Goal: Task Accomplishment & Management: Manage account settings

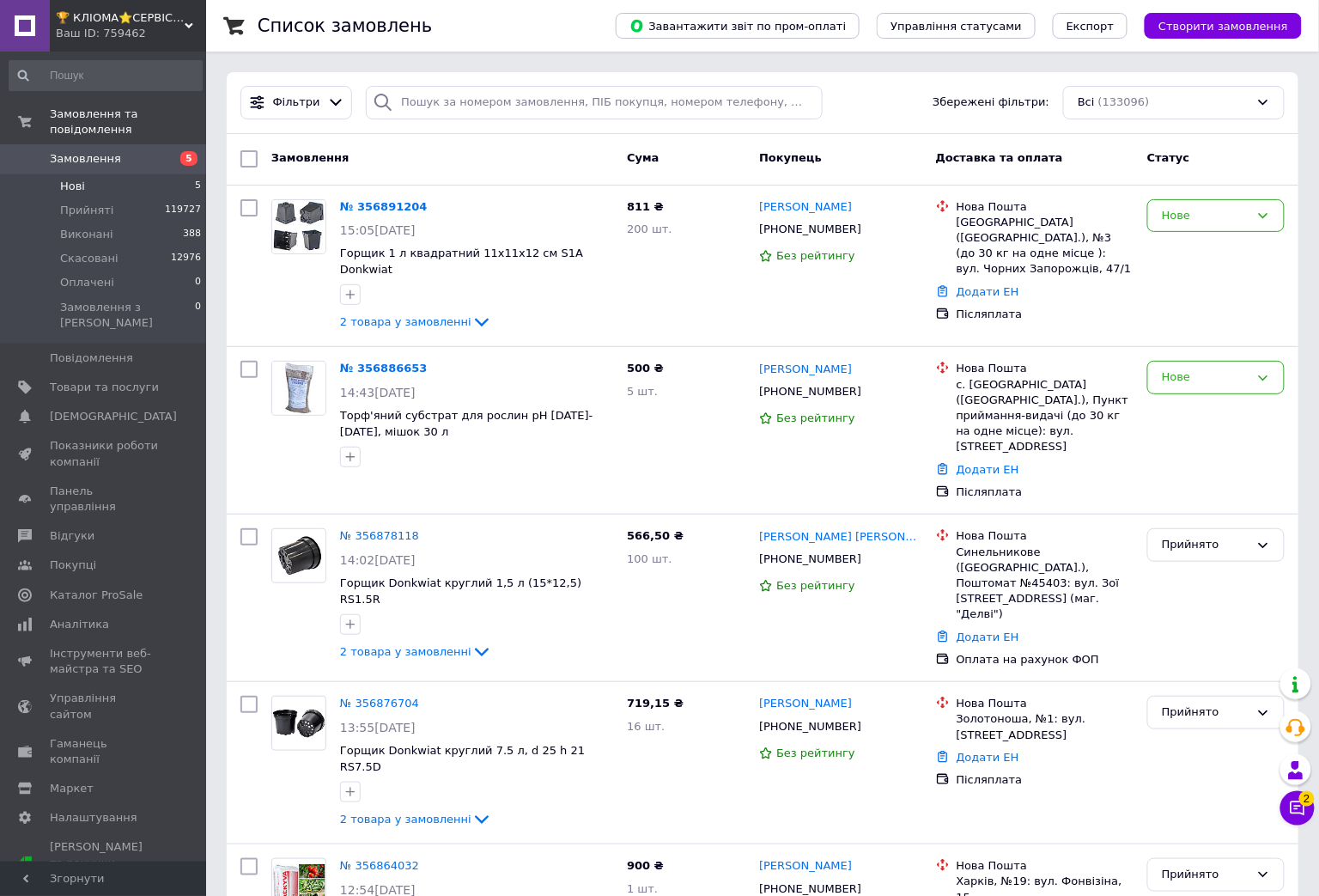
drag, startPoint x: 121, startPoint y: 165, endPoint x: 155, endPoint y: 885, distance: 720.8
click at [122, 175] on li "Нові 5" at bounding box center [106, 187] width 211 height 24
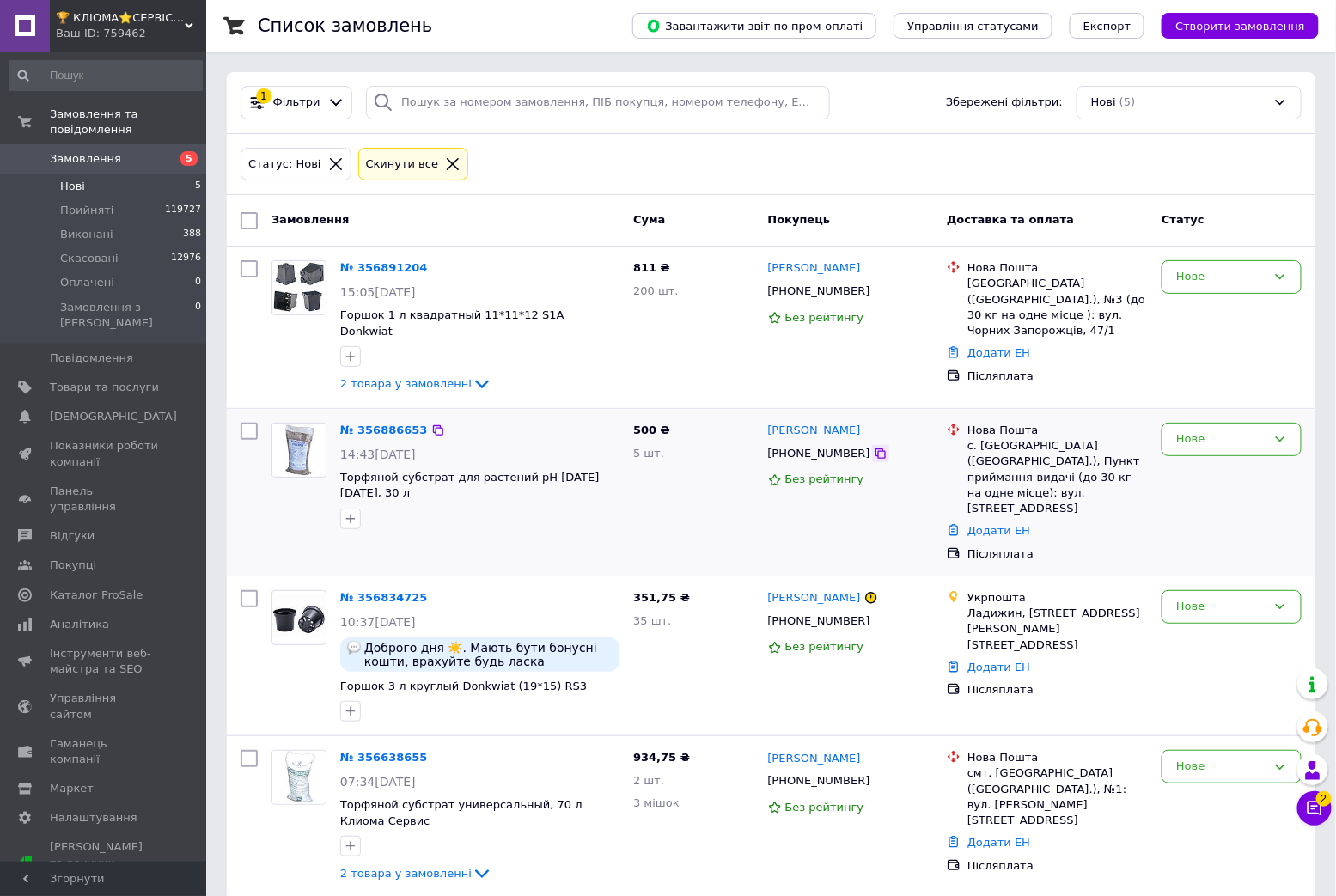
click at [876, 448] on icon at bounding box center [881, 453] width 10 height 10
drag, startPoint x: 1043, startPoint y: 430, endPoint x: 981, endPoint y: 428, distance: 62.0
click at [981, 438] on div "с. Царедарівка (Харківська обл.), Пункт приймання-видачі (до 30 кг на одне місц…" at bounding box center [1057, 476] width 180 height 78
copy div "Царедарівка"
click at [637, 488] on div "500 ₴ 5 шт." at bounding box center [693, 492] width 134 height 153
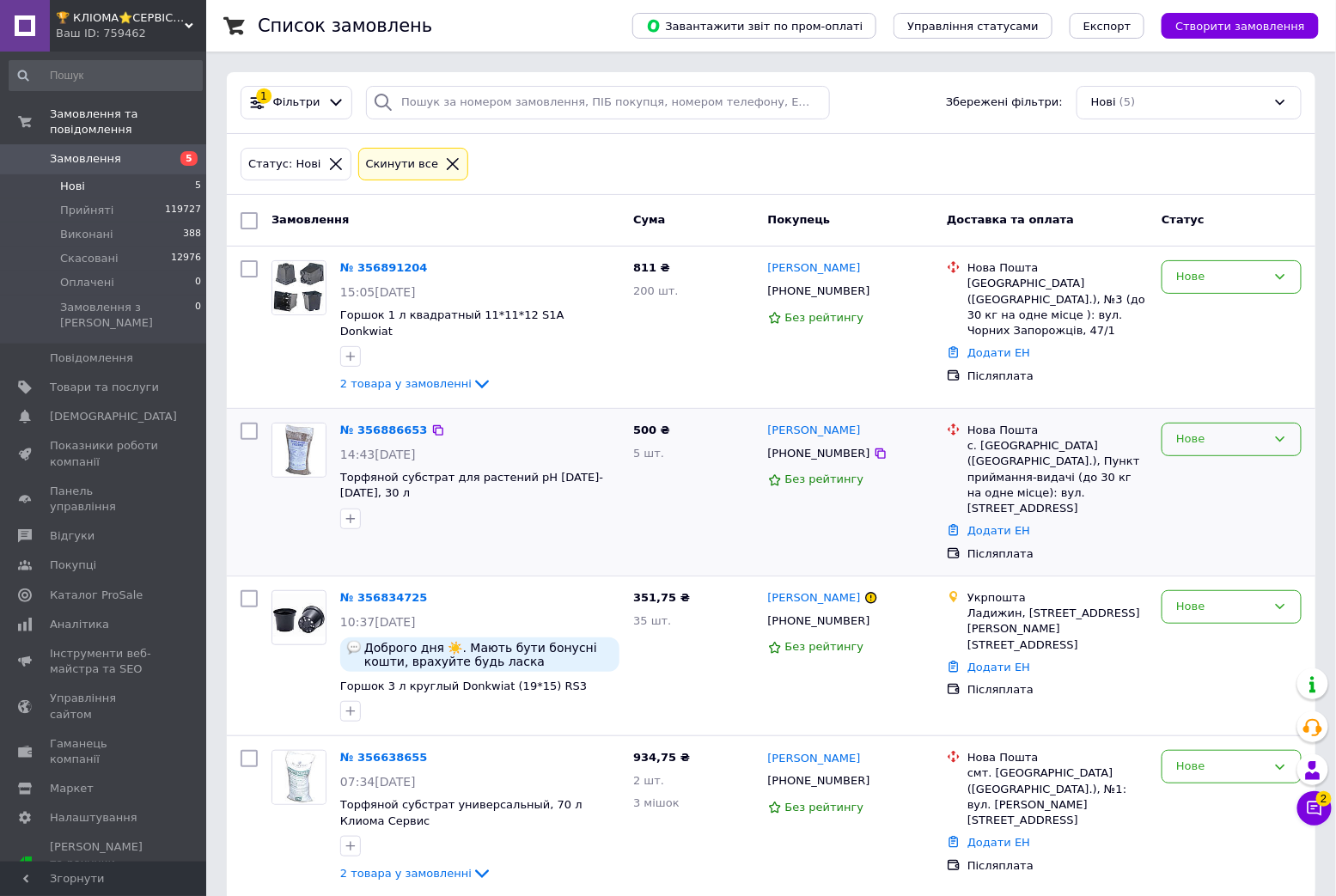
click at [1212, 431] on div "Нове" at bounding box center [1221, 439] width 90 height 18
click at [1190, 459] on li "Прийнято" at bounding box center [1231, 475] width 138 height 31
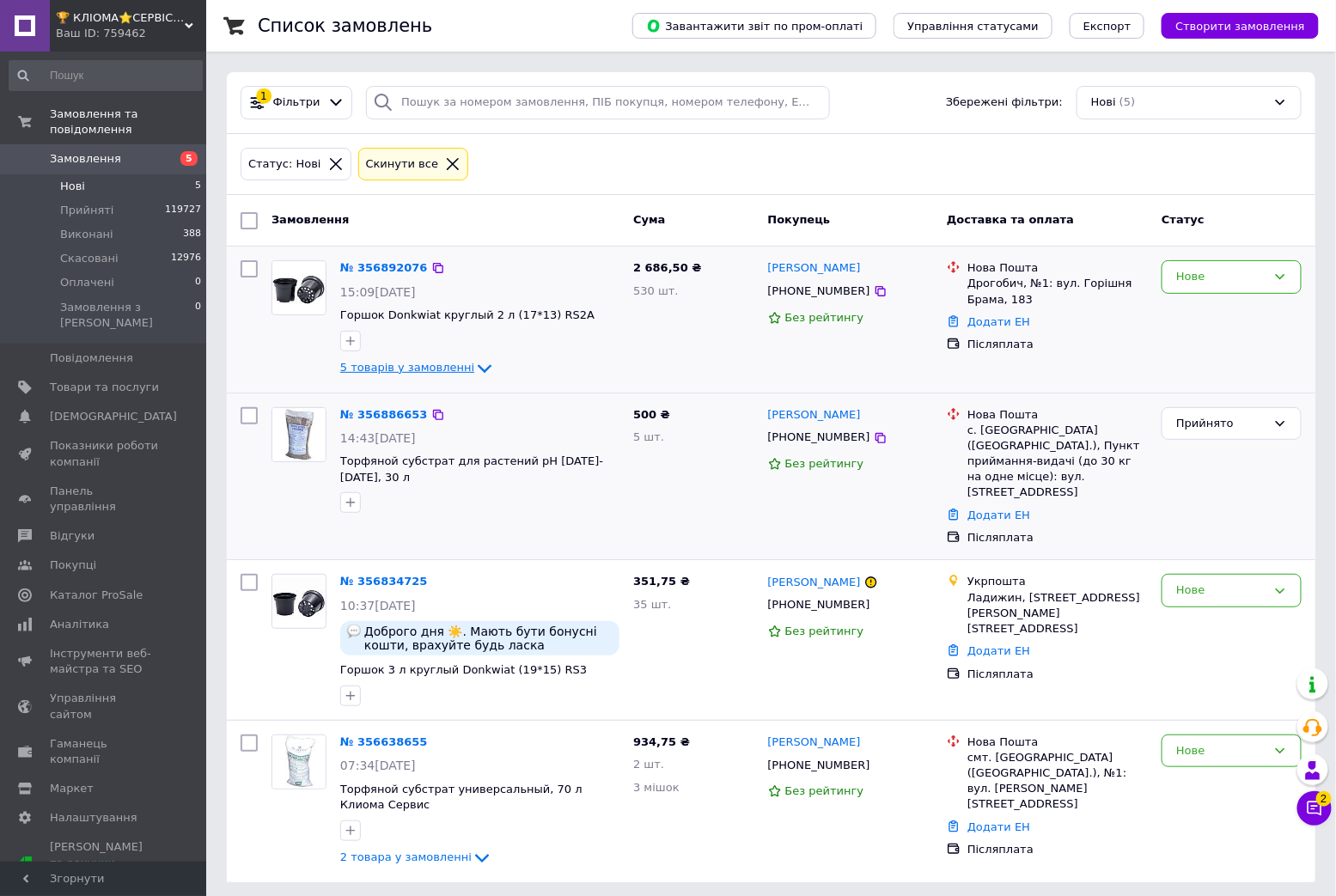
click at [478, 370] on icon at bounding box center [485, 369] width 14 height 9
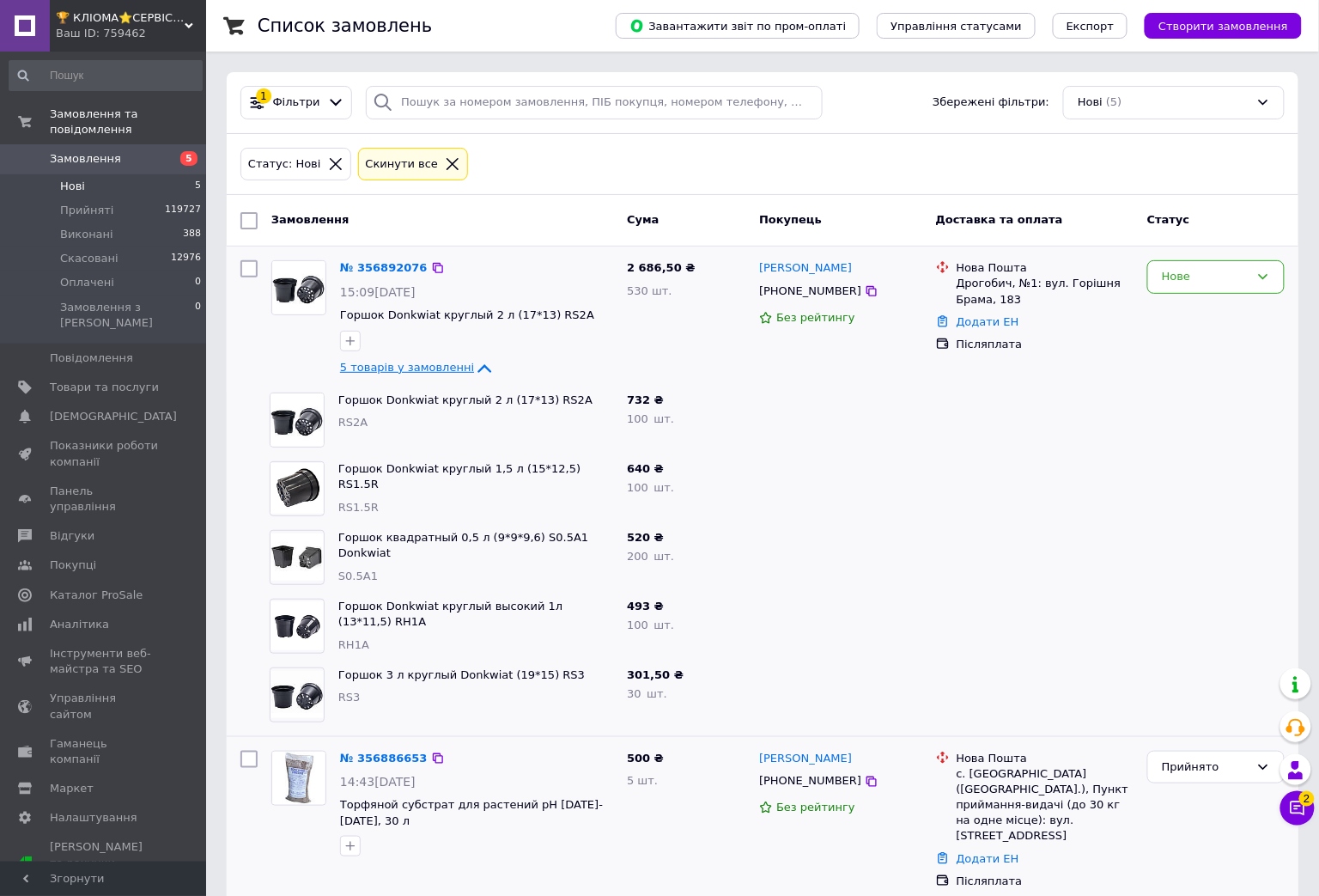
drag, startPoint x: 128, startPoint y: 168, endPoint x: 140, endPoint y: 168, distance: 12.0
click at [128, 175] on li "Нові 5" at bounding box center [106, 187] width 211 height 24
click at [865, 292] on icon at bounding box center [872, 291] width 14 height 14
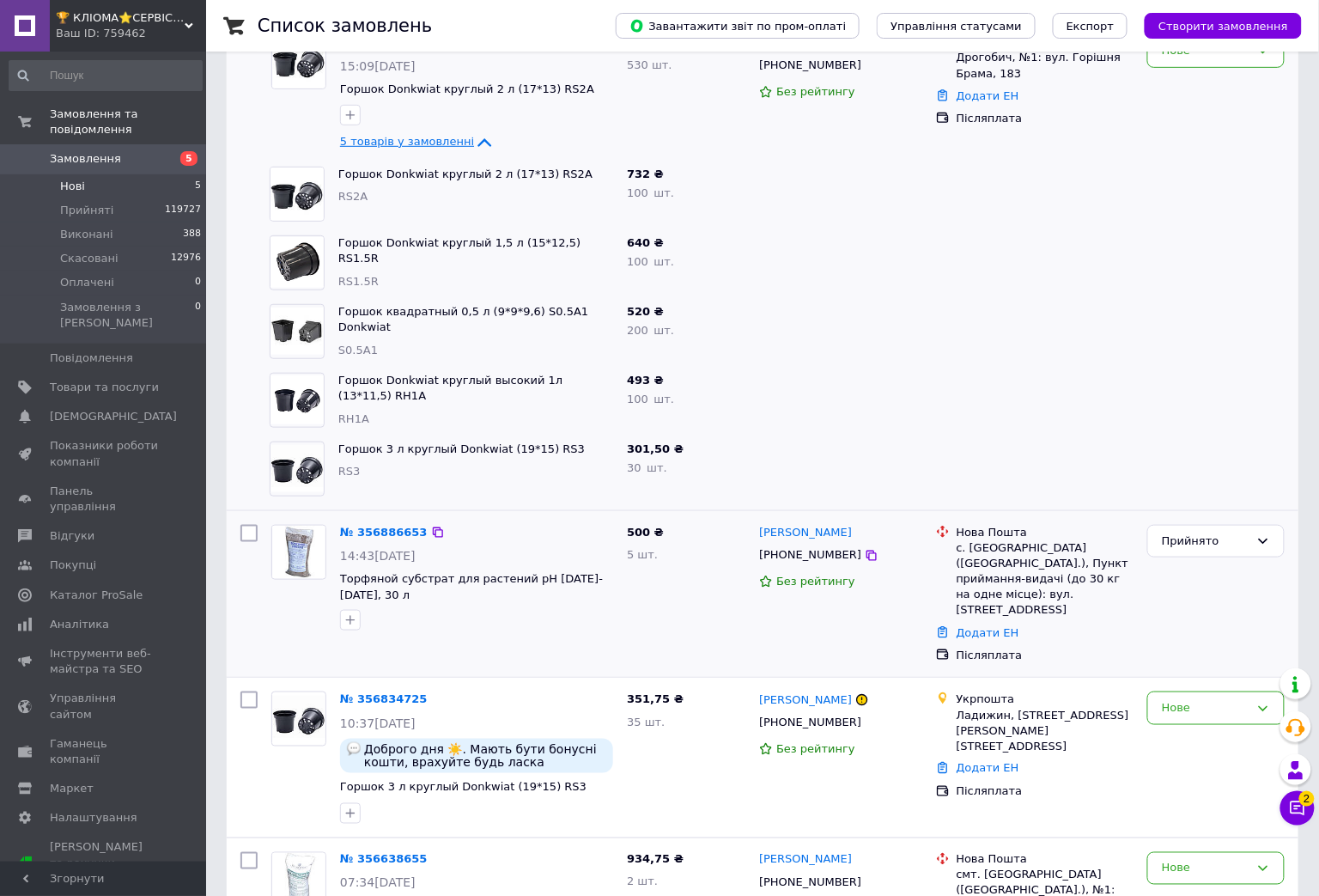
scroll to position [128, 0]
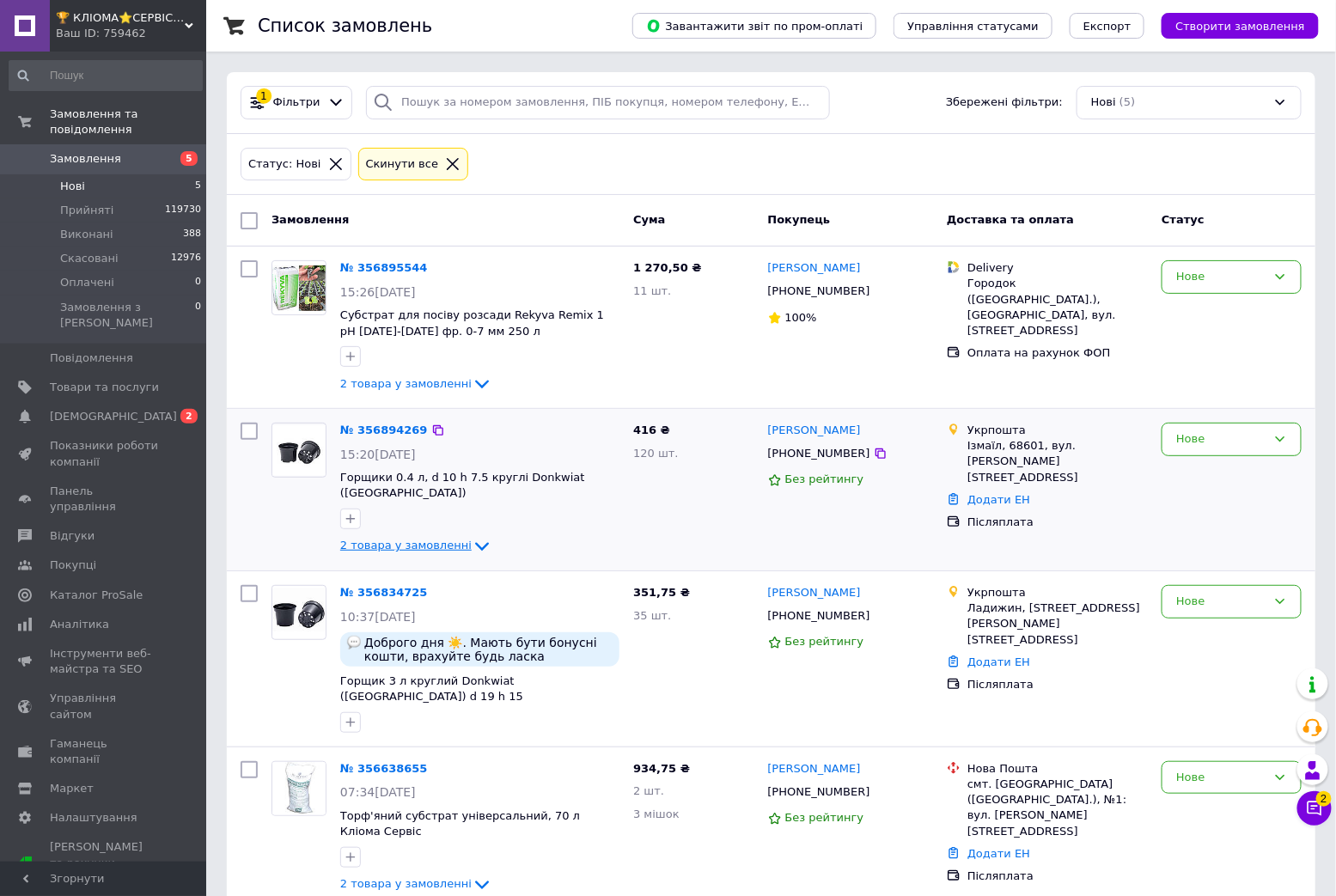
click at [443, 540] on span "2 товара у замовленні" at bounding box center [405, 546] width 131 height 13
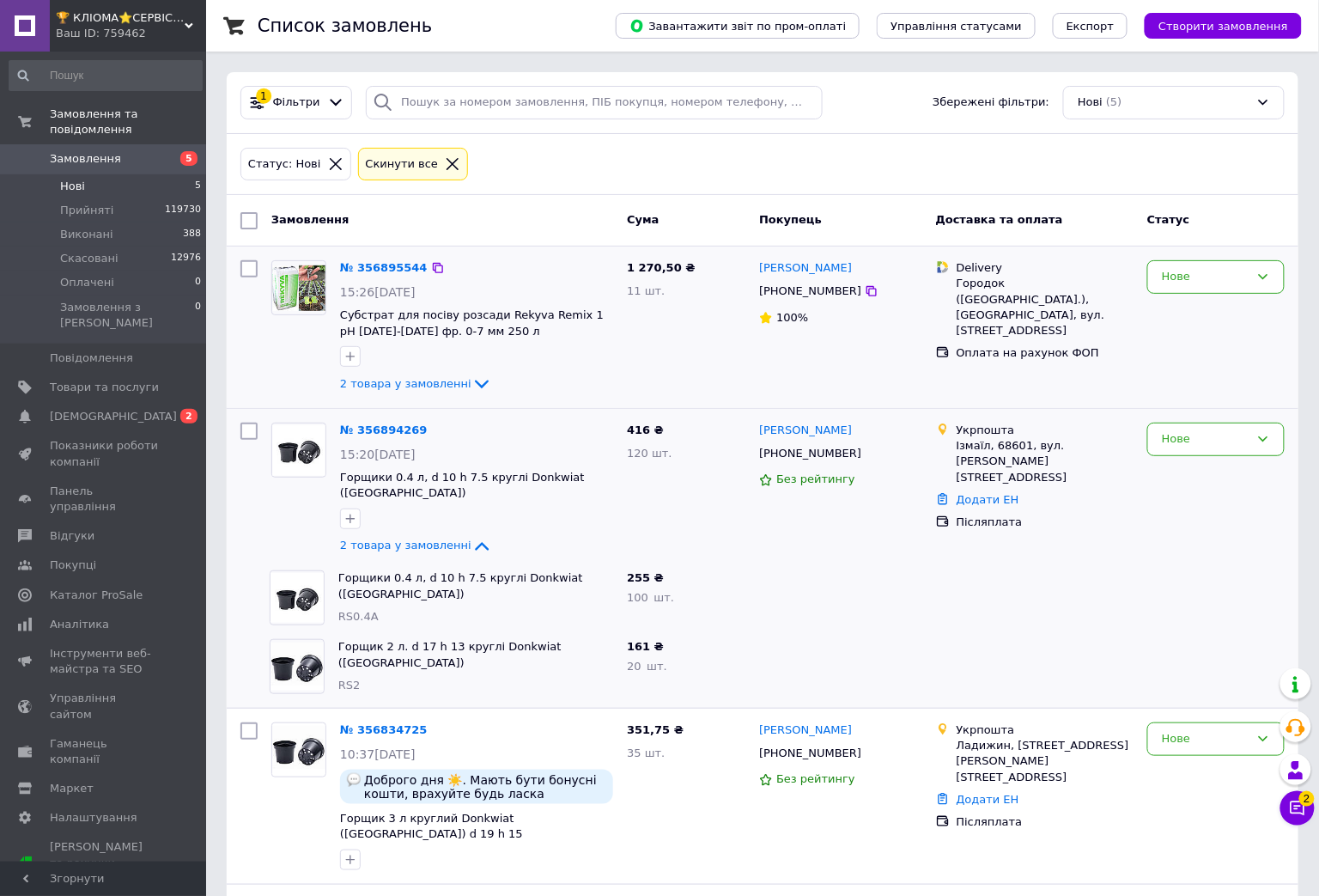
click at [427, 392] on div "2 товара у замовленні" at bounding box center [476, 384] width 273 height 21
click at [415, 388] on span "2 товара у замовленні" at bounding box center [405, 383] width 131 height 13
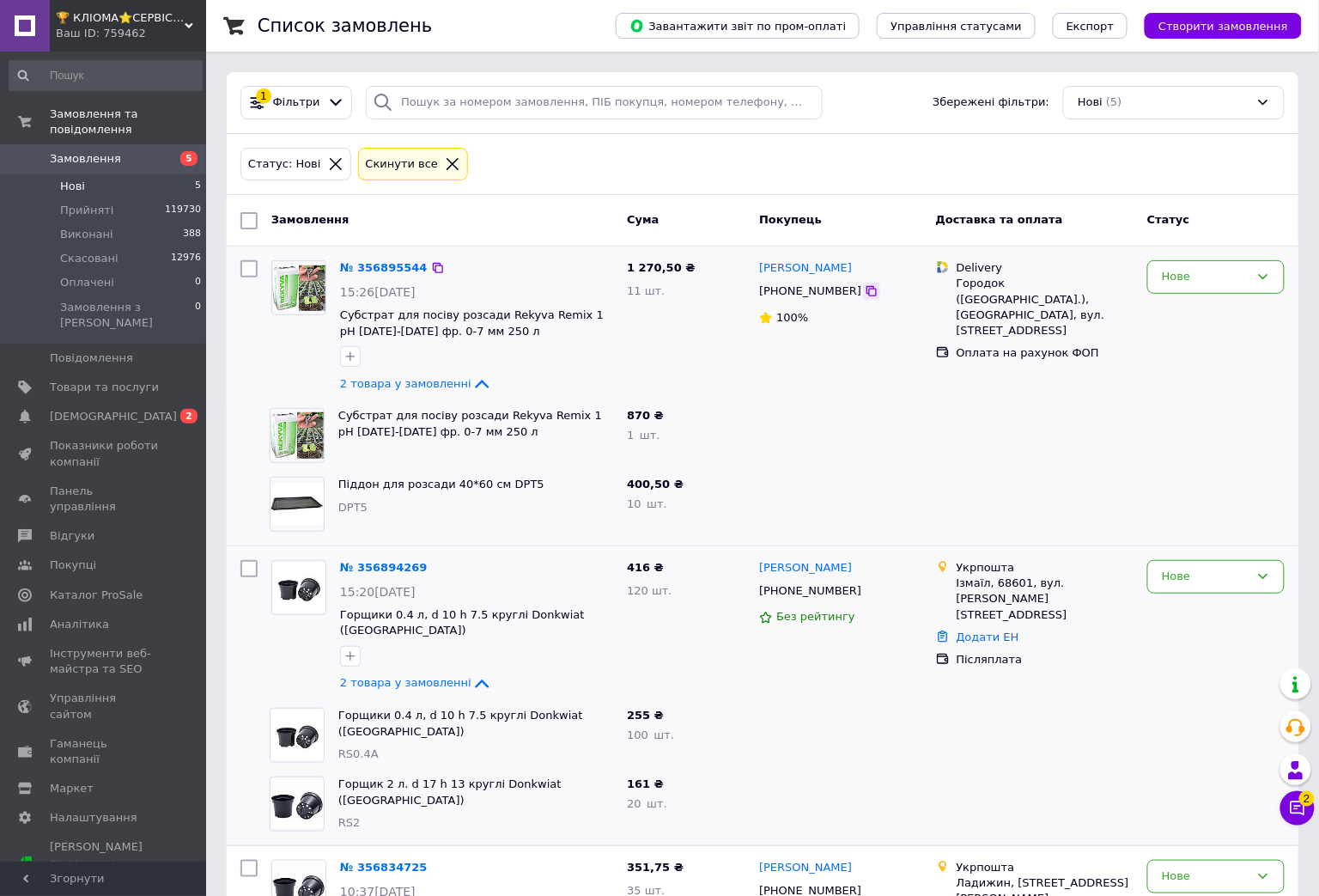
click at [867, 290] on icon at bounding box center [872, 291] width 10 height 10
click at [865, 590] on icon at bounding box center [872, 591] width 14 height 14
click at [867, 293] on icon at bounding box center [872, 291] width 10 height 10
drag, startPoint x: 848, startPoint y: 592, endPoint x: 818, endPoint y: 553, distance: 49.2
click at [865, 592] on icon at bounding box center [872, 591] width 14 height 14
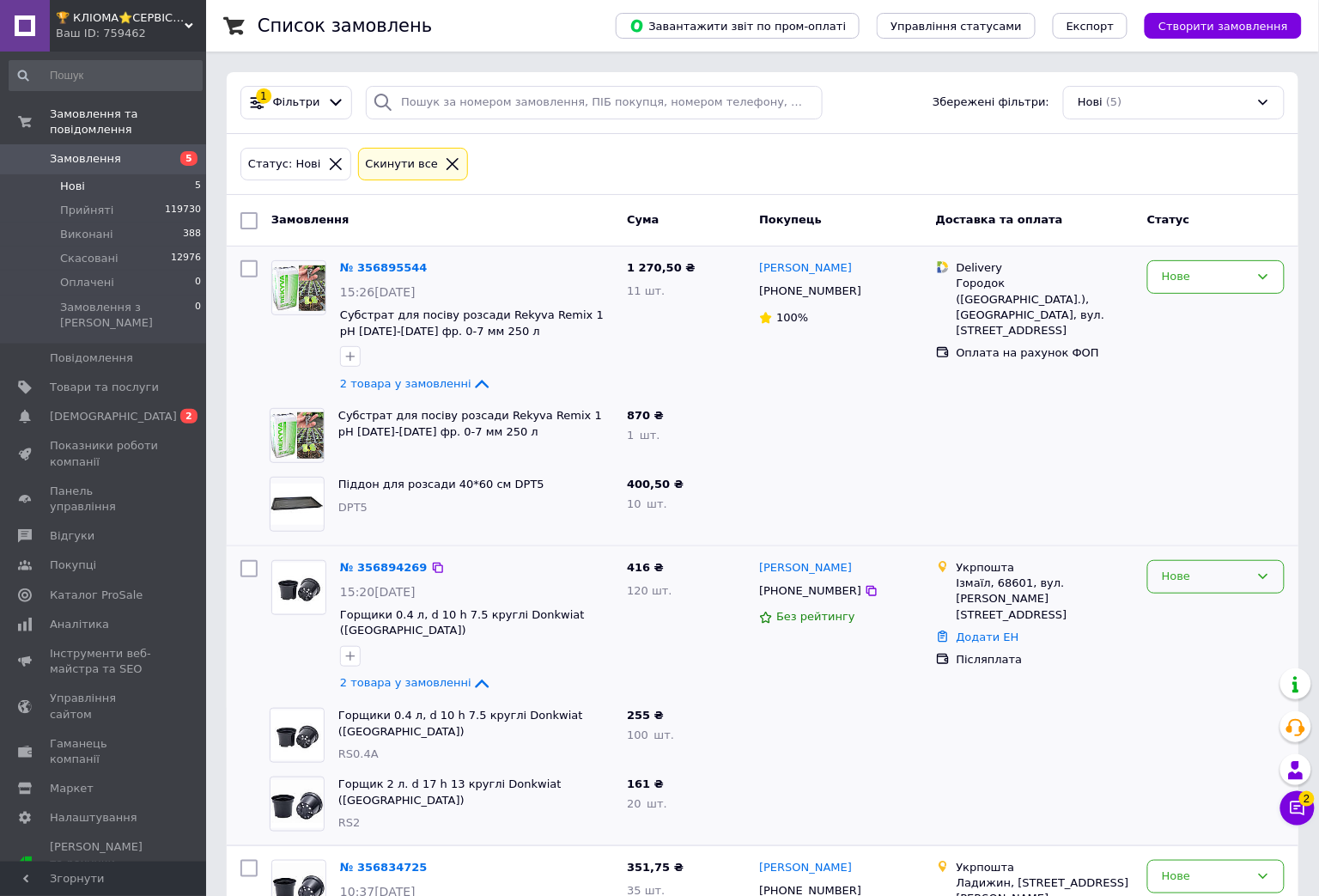
click at [1213, 572] on div "Нове" at bounding box center [1205, 576] width 87 height 18
click at [1181, 604] on li "Прийнято" at bounding box center [1216, 612] width 135 height 31
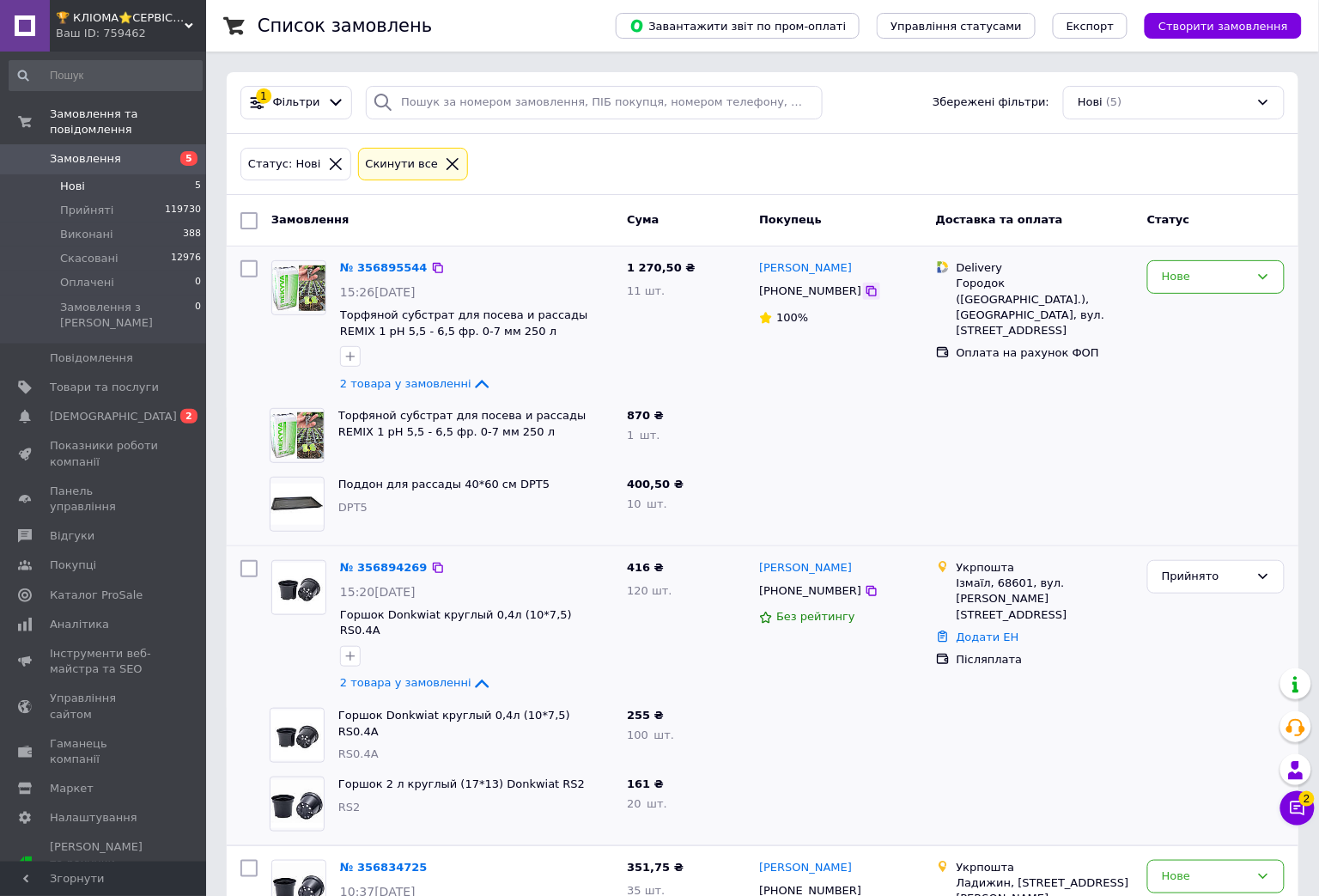
click at [865, 293] on icon at bounding box center [872, 291] width 14 height 14
click at [1089, 431] on div at bounding box center [1035, 435] width 211 height 69
click at [1194, 278] on div "Нове" at bounding box center [1205, 277] width 87 height 18
click at [1192, 303] on li "Прийнято" at bounding box center [1216, 313] width 135 height 31
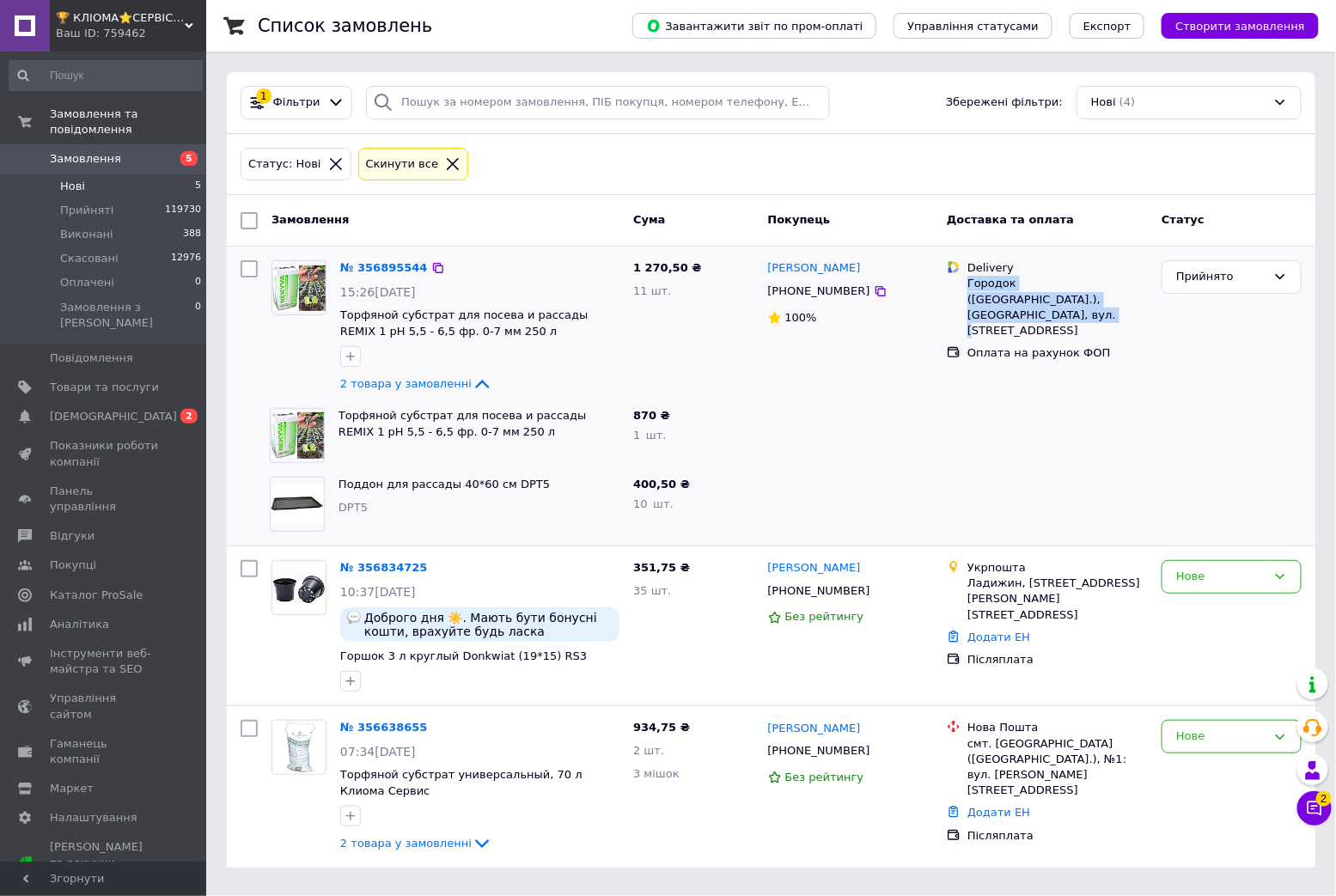
drag, startPoint x: 1127, startPoint y: 296, endPoint x: 967, endPoint y: 285, distance: 160.4
click at [967, 285] on div "Городок (Львівська обл.), Львівська, вул. Джерельна, 16" at bounding box center [1057, 307] width 180 height 63
copy div "Городок (Львівська обл.), Львівська, вул. Джерельна, 16"
click at [944, 451] on div at bounding box center [1048, 435] width 215 height 69
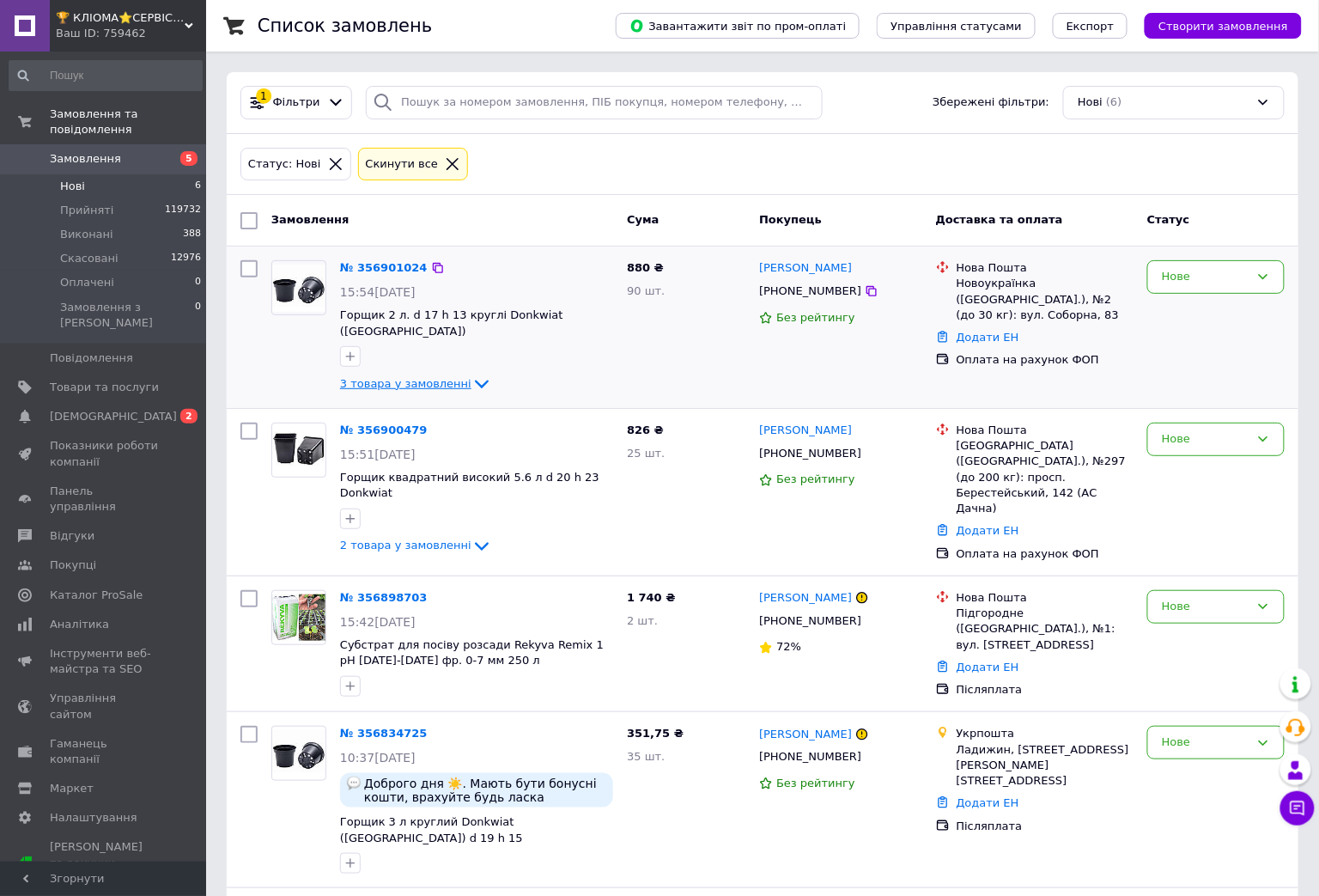
click at [439, 377] on span "3 товара у замовленні" at bounding box center [405, 383] width 131 height 13
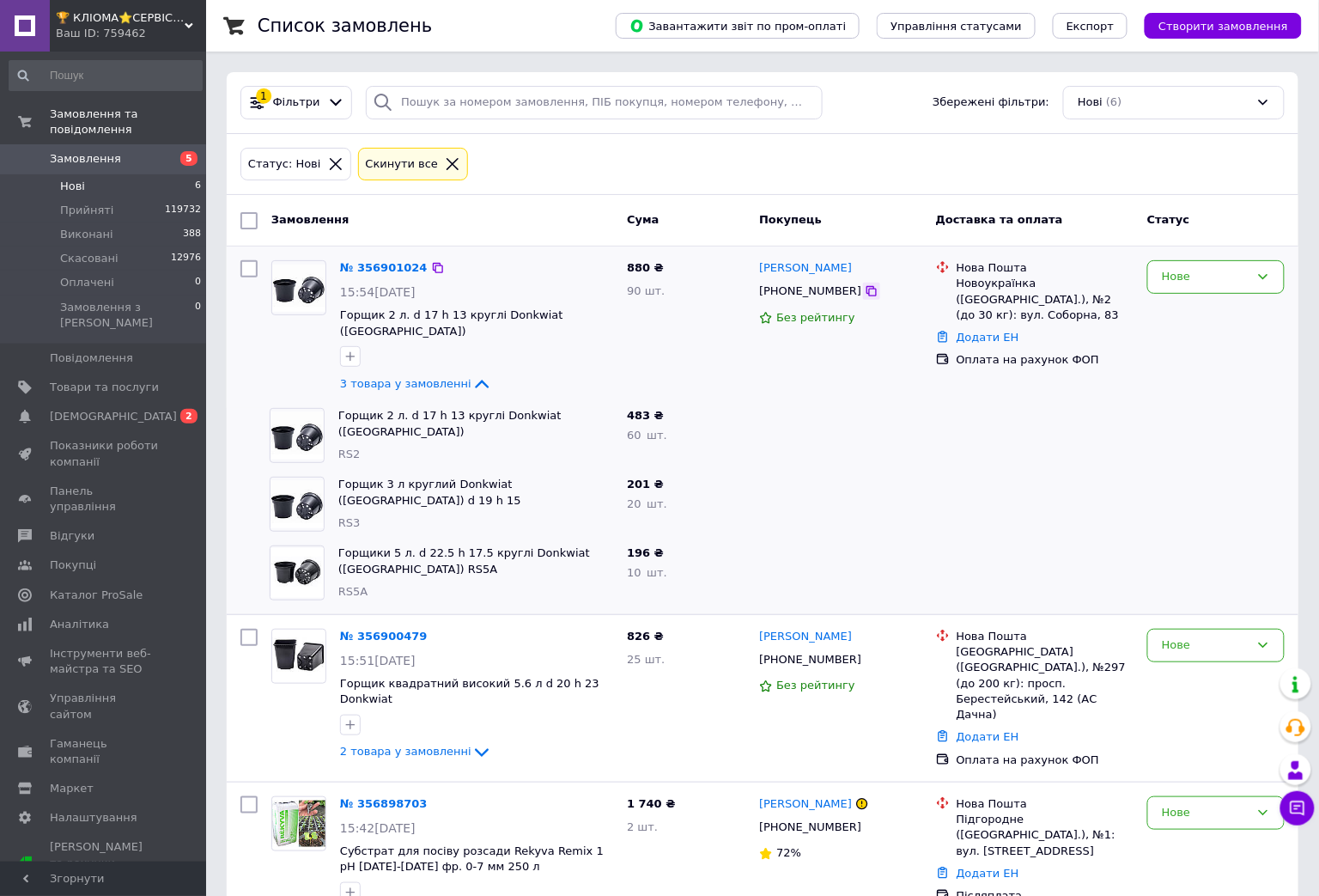
click at [865, 294] on icon at bounding box center [872, 291] width 14 height 14
drag, startPoint x: 1026, startPoint y: 283, endPoint x: 960, endPoint y: 286, distance: 66.1
click at [954, 285] on div "Нова Пошта Новоукраїнка (Кіровоградська обл.), №2 (до 30 кг): вул. Соборна, 83" at bounding box center [1045, 292] width 183 height 63
copy div "Новоукраїнка"
click at [1191, 276] on div "Нове" at bounding box center [1205, 277] width 87 height 18
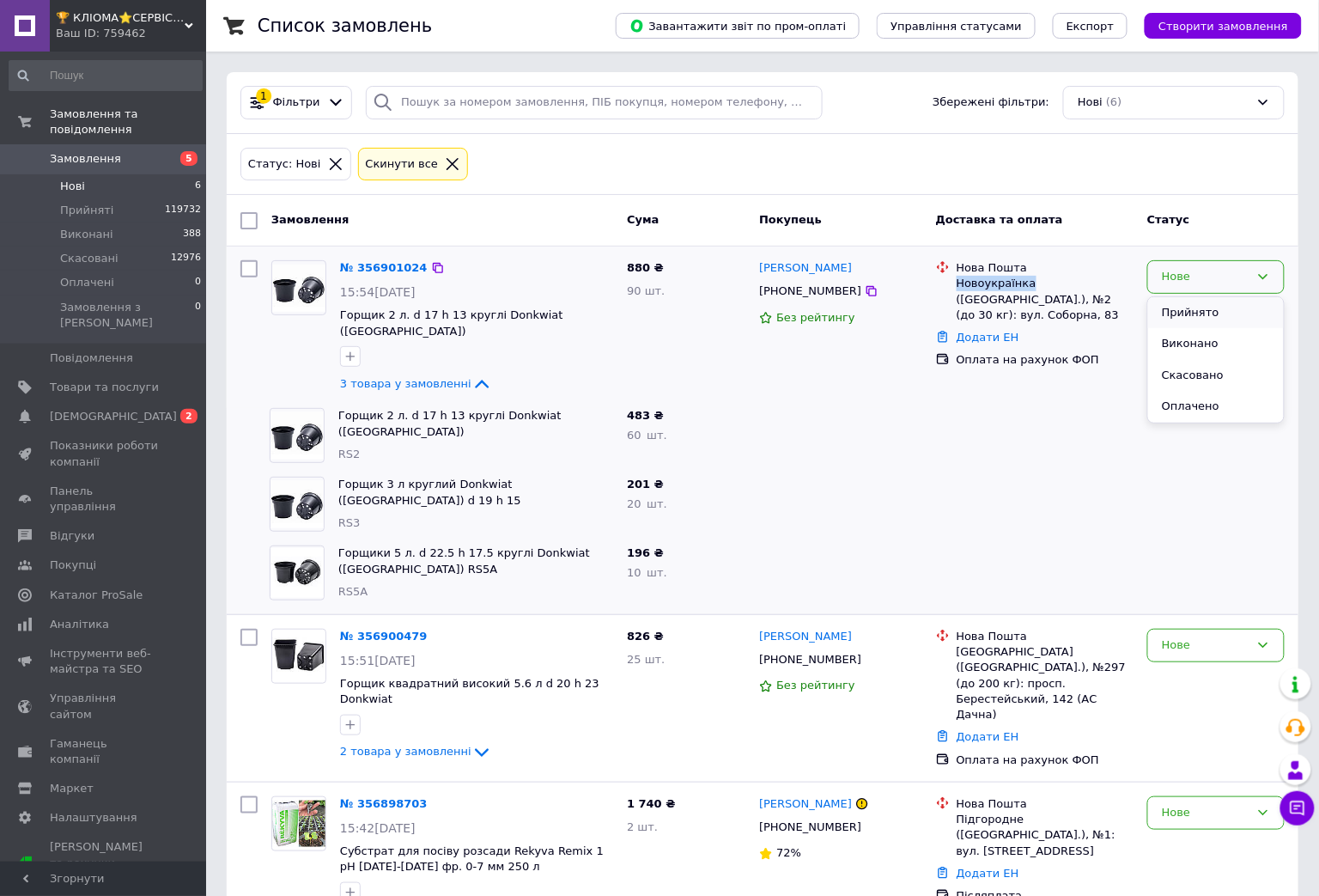
click at [1182, 311] on li "Прийнято" at bounding box center [1216, 313] width 135 height 31
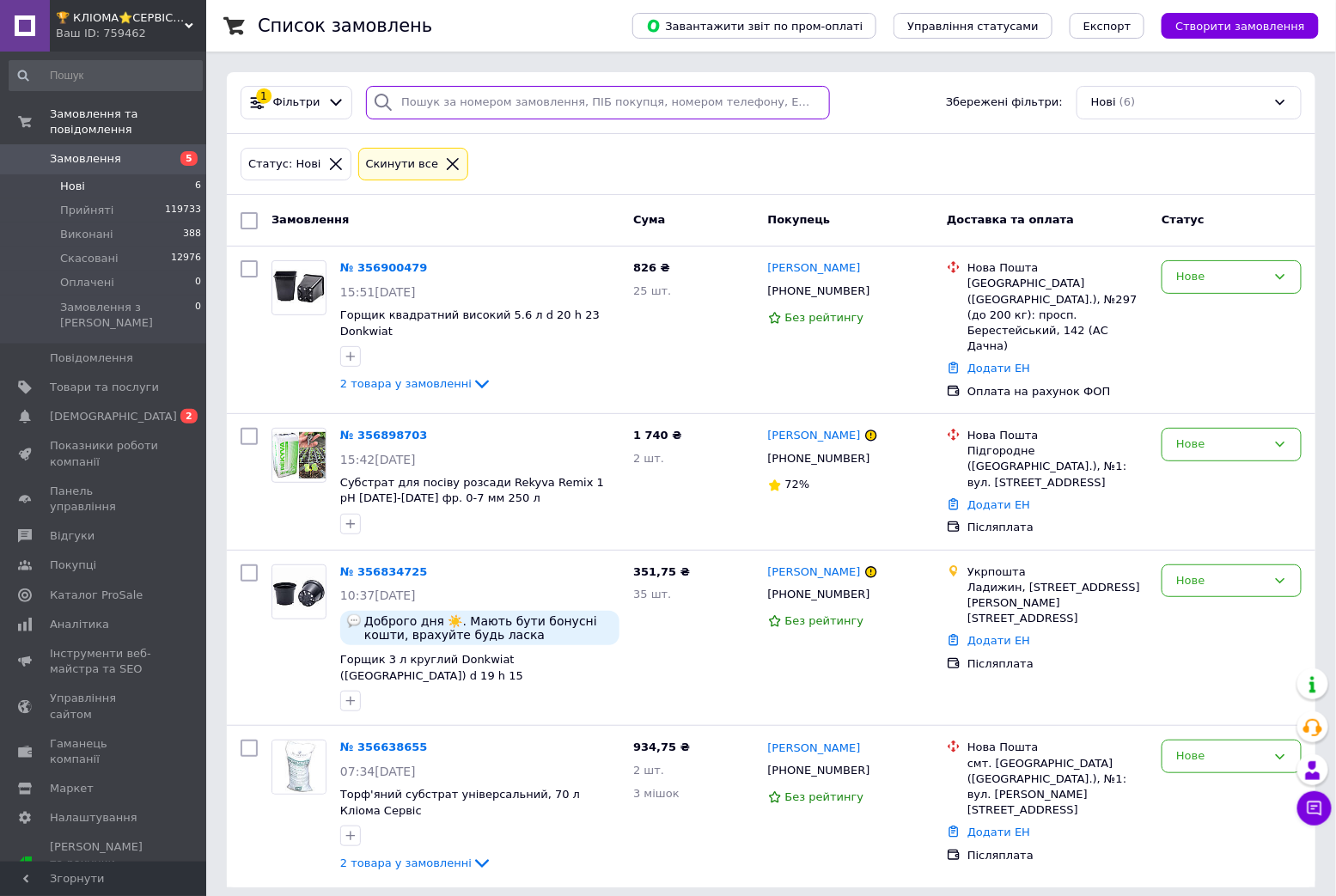
click at [511, 98] on input "search" at bounding box center [598, 102] width 464 height 33
paste input "0956488068"
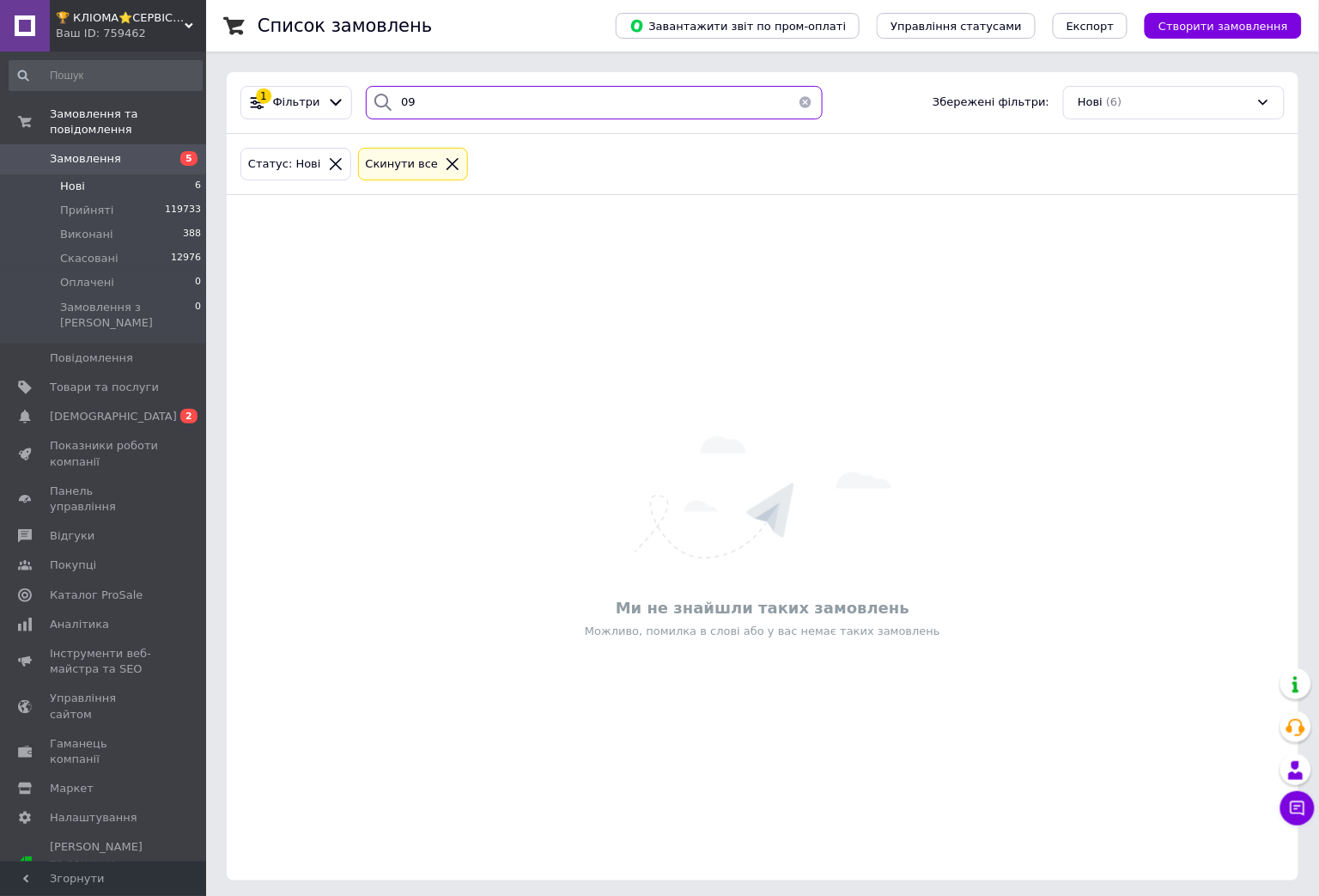
type input "0"
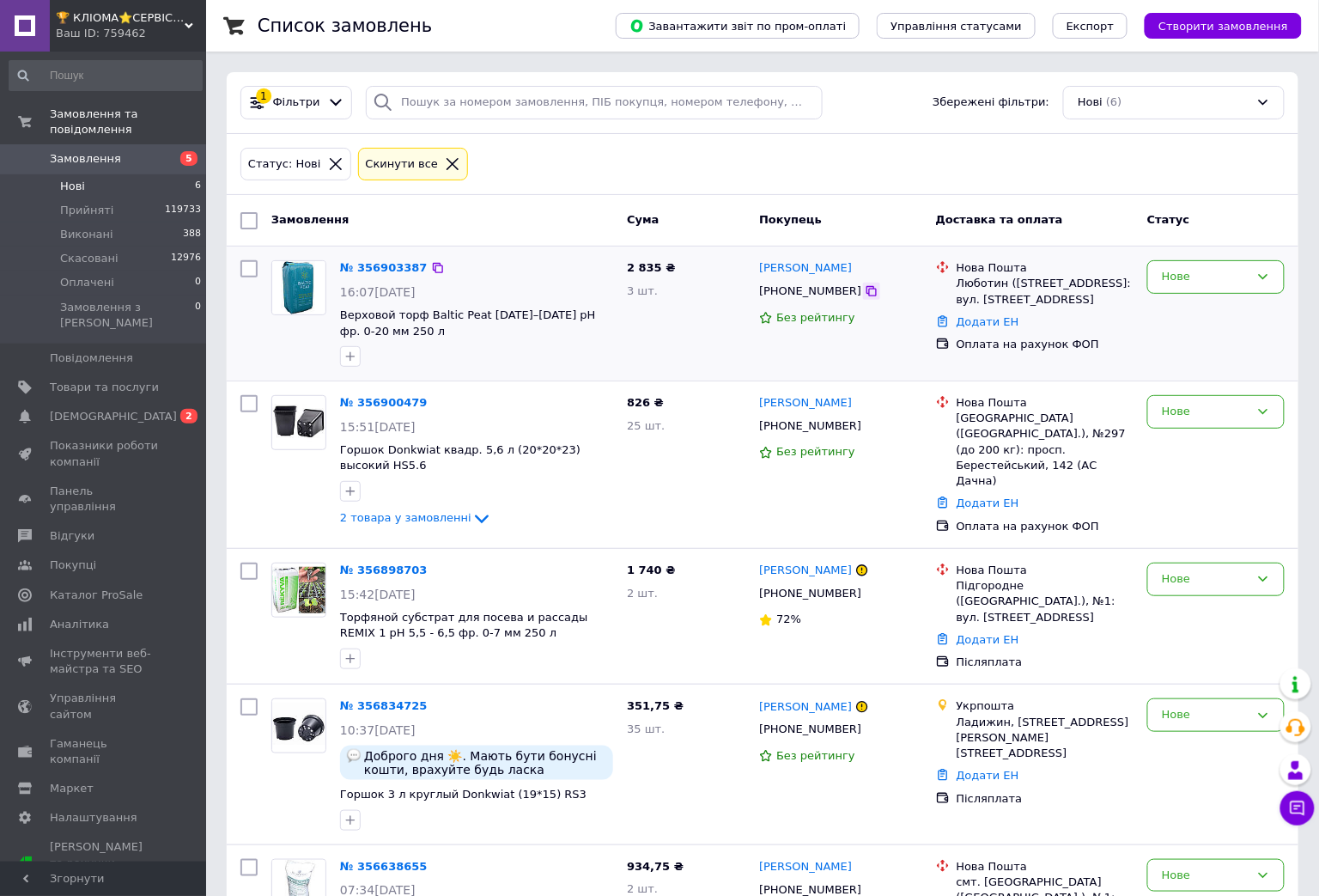
click at [865, 289] on icon at bounding box center [872, 291] width 14 height 14
drag, startPoint x: 1003, startPoint y: 286, endPoint x: 956, endPoint y: 286, distance: 47.0
click at [956, 286] on div "Люботин ([STREET_ADDRESS]: вул. [STREET_ADDRESS]" at bounding box center [1045, 291] width 177 height 31
copy div "Люботин"
click at [1180, 279] on div "Нове" at bounding box center [1205, 277] width 87 height 18
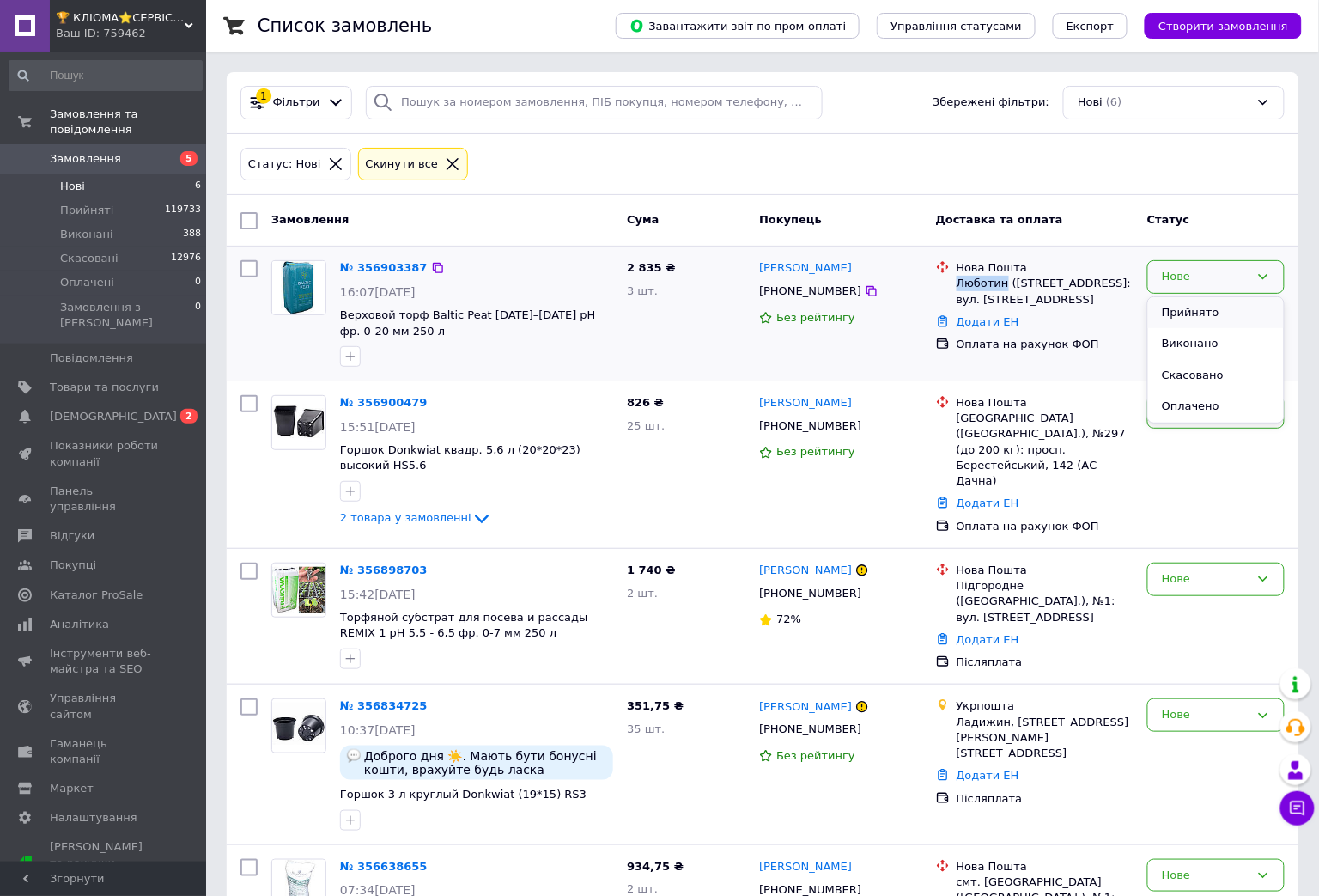
click at [1177, 314] on li "Прийнято" at bounding box center [1216, 313] width 135 height 31
